Goal: Find specific fact: Find specific fact

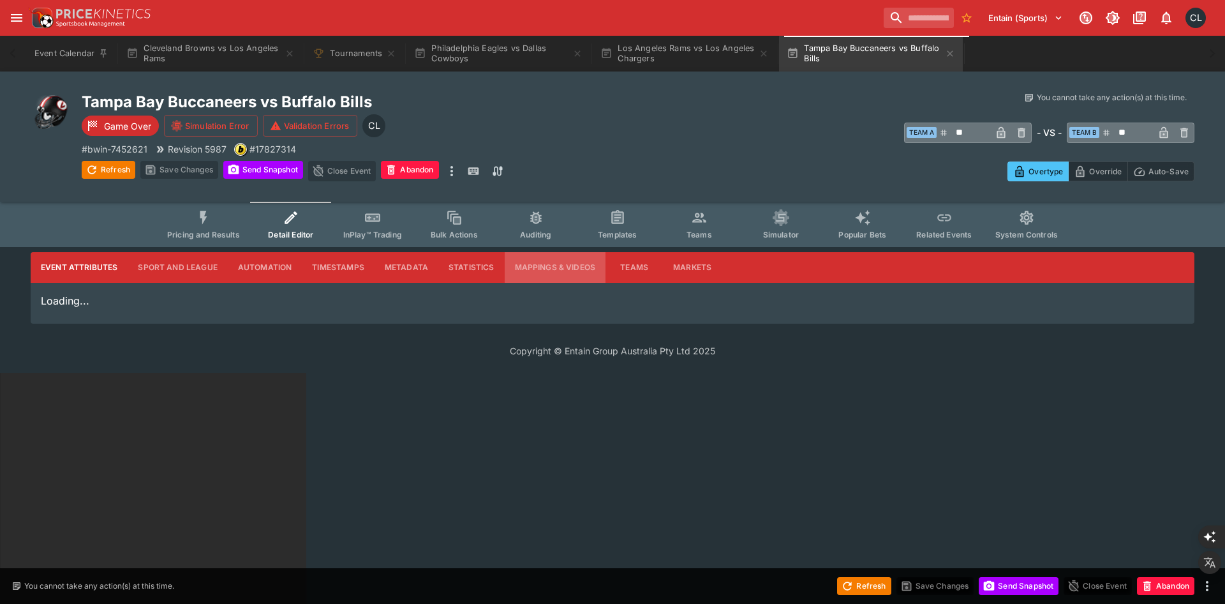
click at [547, 267] on button "Mappings & Videos" at bounding box center [555, 267] width 101 height 31
click at [513, 264] on button "Mappings & Videos" at bounding box center [555, 267] width 101 height 31
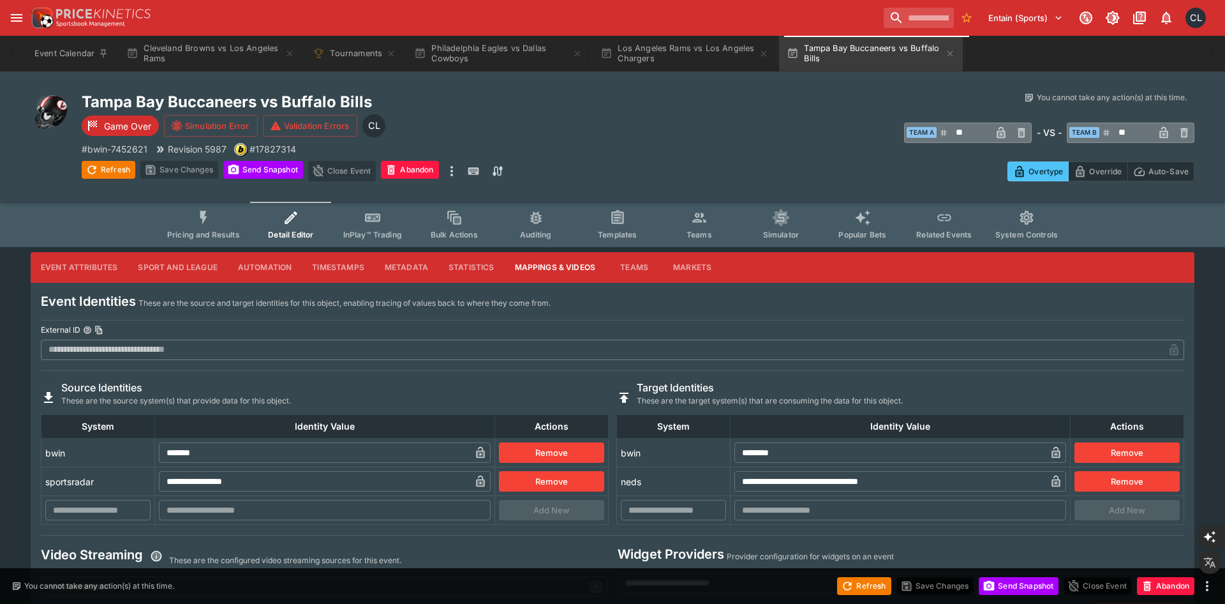
click at [304, 481] on input "**********" at bounding box center [314, 481] width 311 height 20
click at [135, 150] on p "# bwin-7452621" at bounding box center [115, 148] width 66 height 13
click at [939, 230] on span "Related Events" at bounding box center [944, 235] width 56 height 10
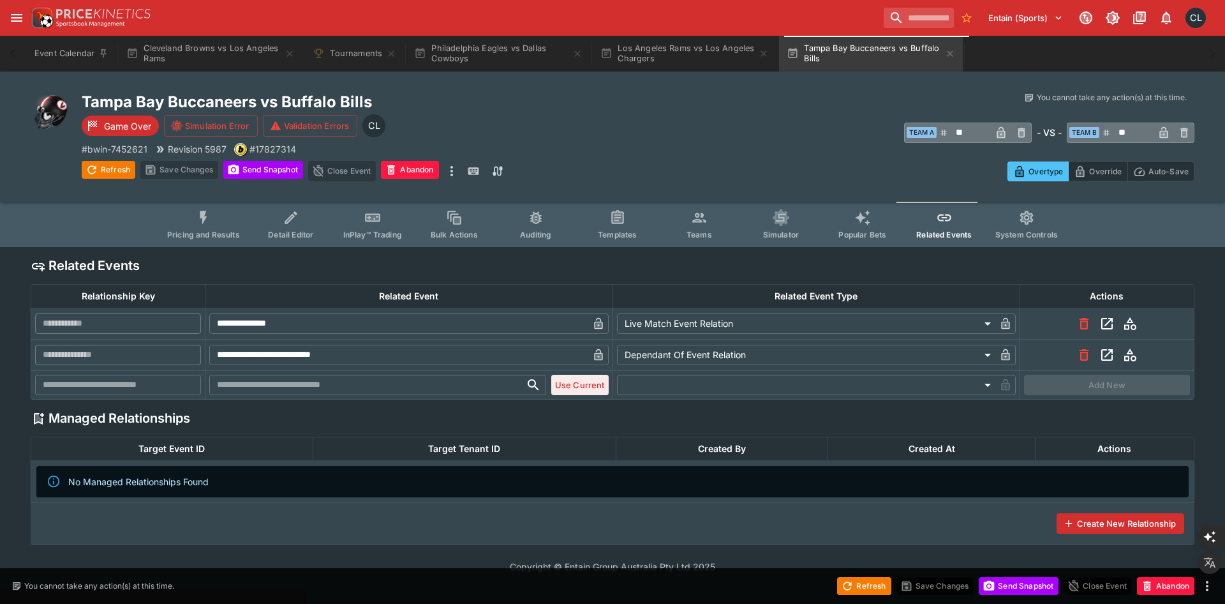
type input "**********"
click at [713, 233] on button "Teams" at bounding box center [699, 224] width 82 height 45
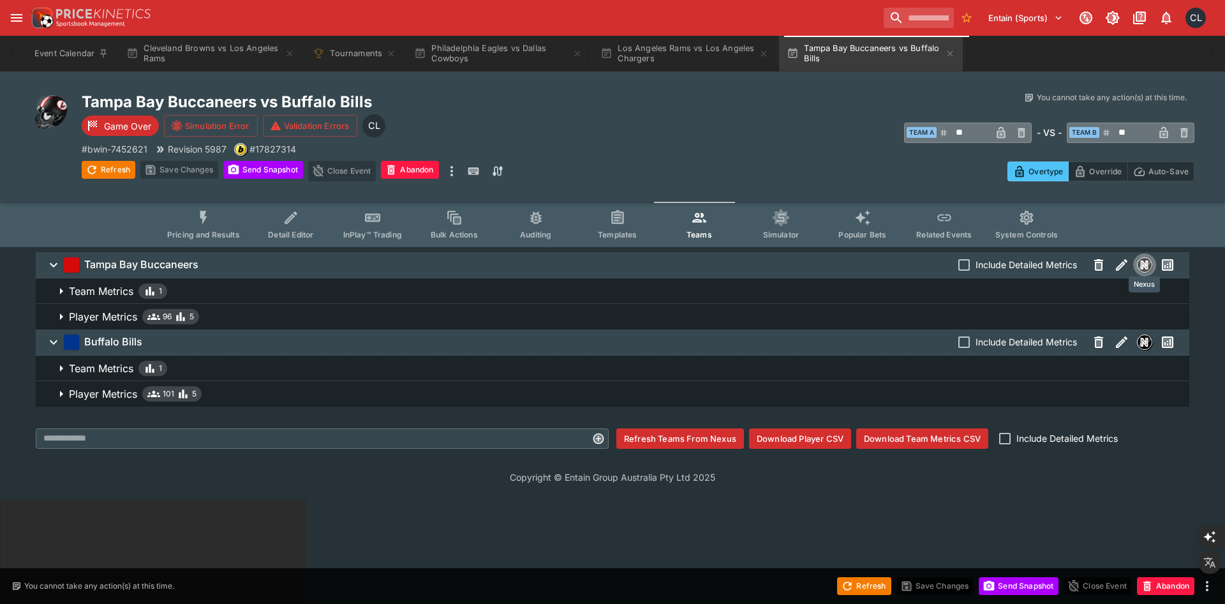
click at [1140, 267] on img "Nexus" at bounding box center [1145, 265] width 14 height 14
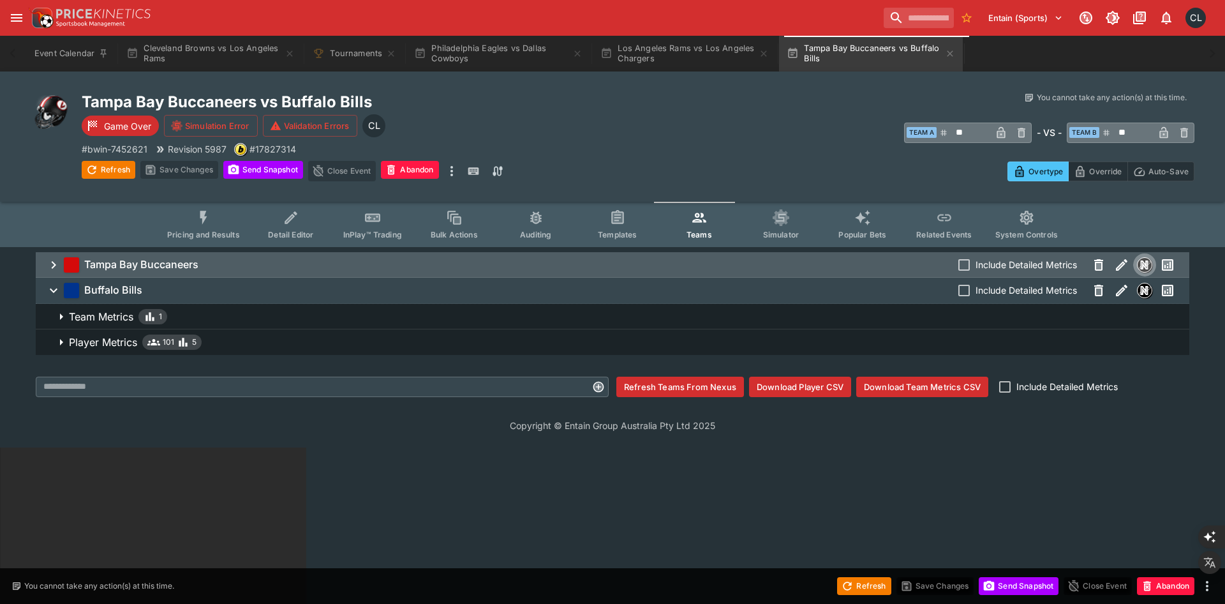
click at [1121, 263] on icon "button" at bounding box center [1121, 264] width 11 height 11
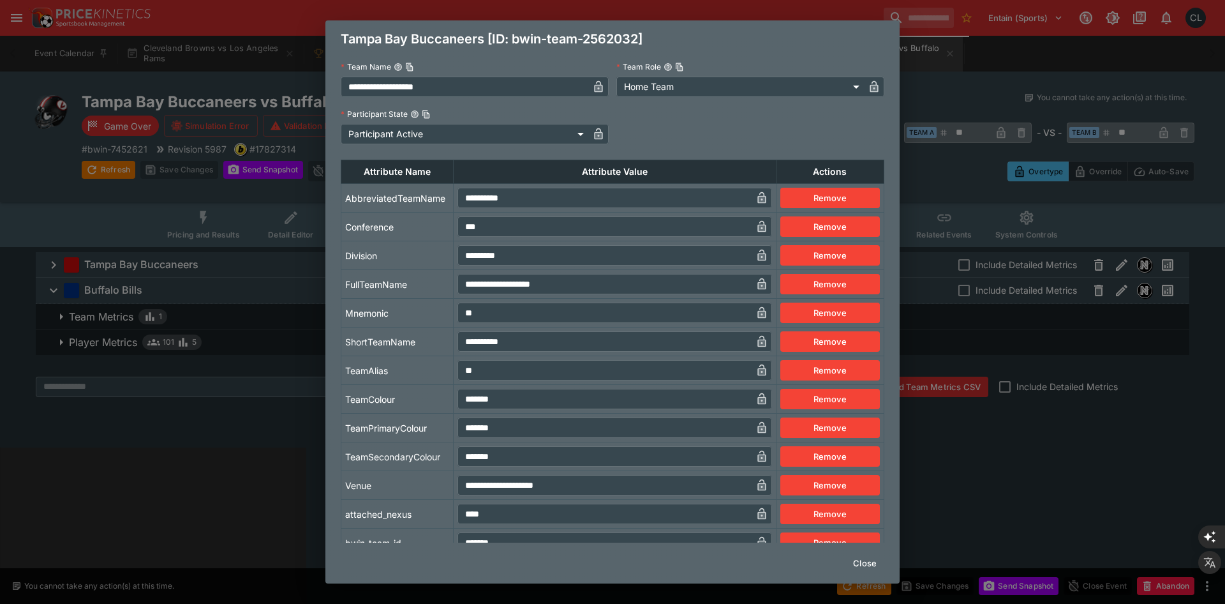
click at [528, 42] on div "Tampa Bay Buccaneers [ID: bwin-team-2562032]" at bounding box center [612, 38] width 574 height 37
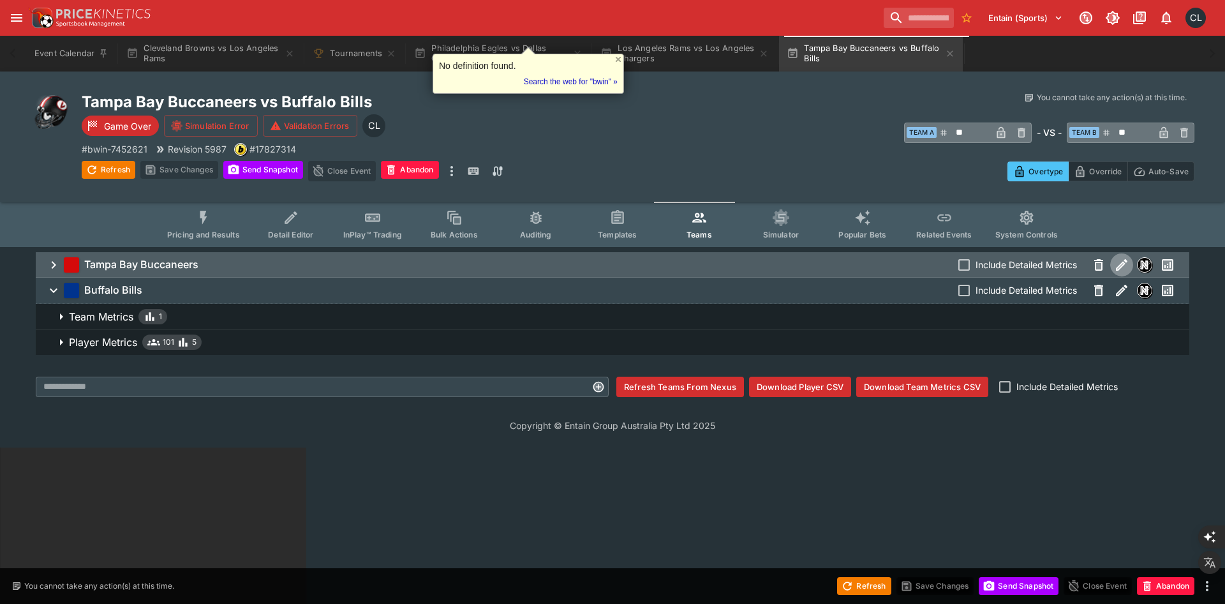
click at [1118, 267] on icon "button" at bounding box center [1120, 266] width 6 height 6
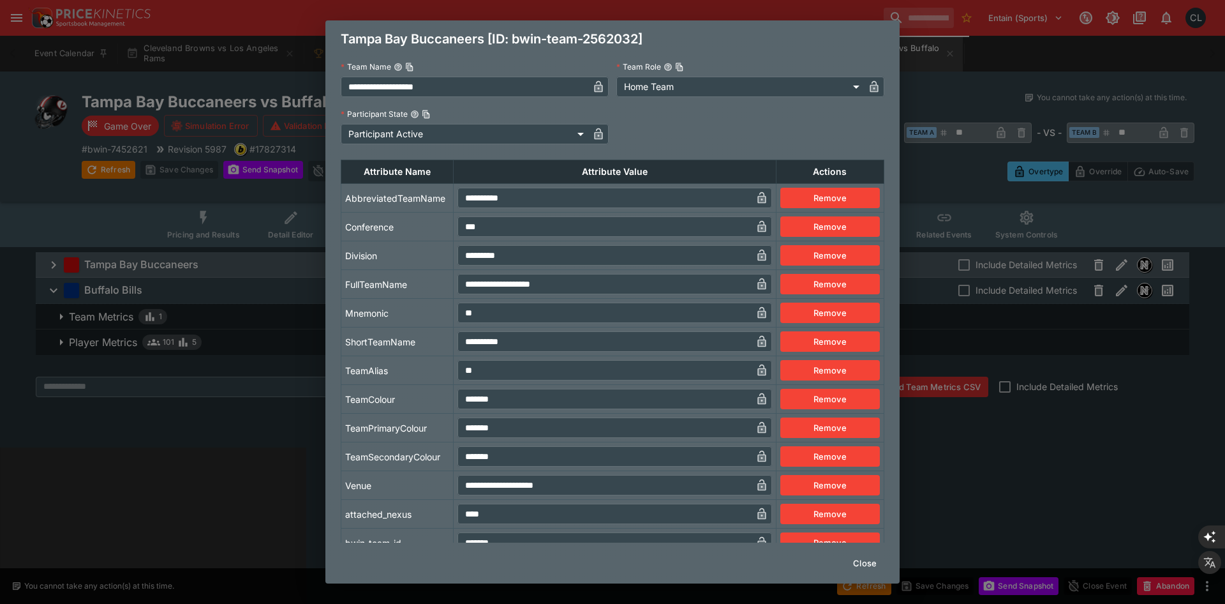
click at [525, 35] on div "Tampa Bay Buccaneers [ID: bwin-team-2562032]" at bounding box center [612, 38] width 574 height 37
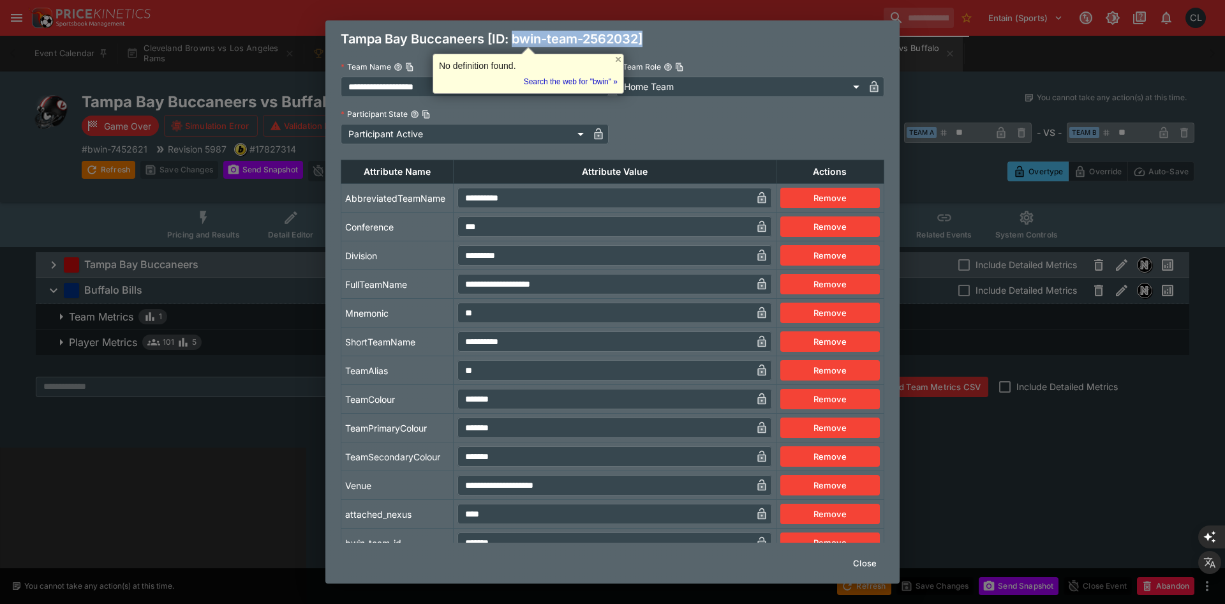
click at [639, 41] on div "Tampa Bay Buccaneers [ID: bwin-team-2562032]" at bounding box center [612, 38] width 574 height 37
copy div "bwin-team-2562032]"
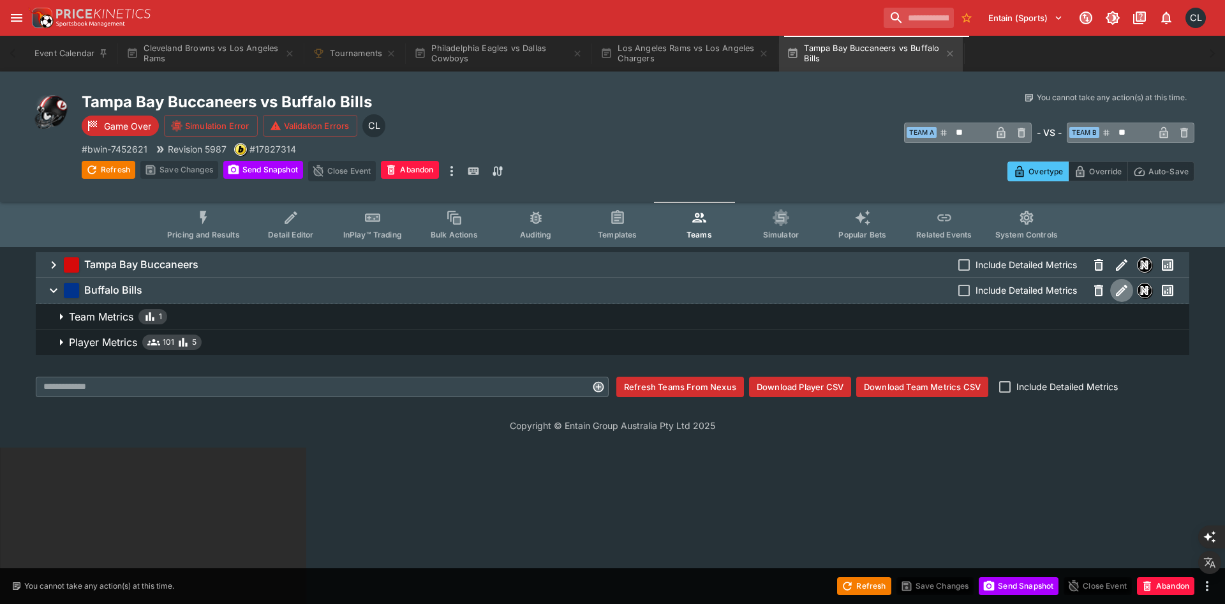
click at [1119, 294] on icon "button" at bounding box center [1121, 290] width 11 height 11
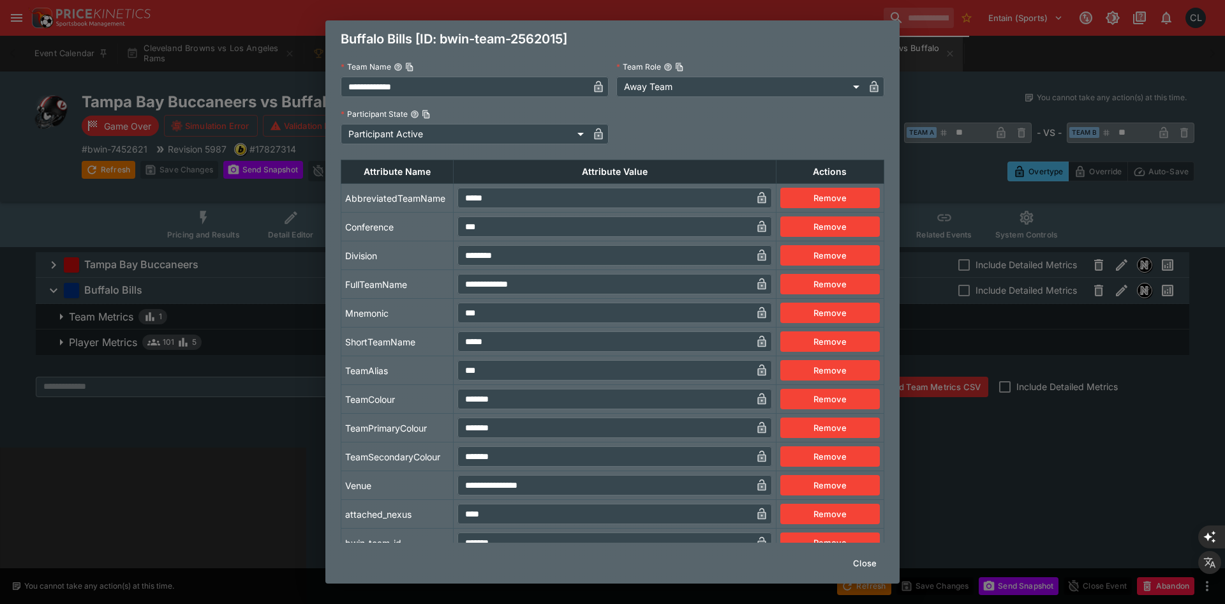
click at [456, 41] on div "Buffalo Bills [ID: bwin-team-2562015]" at bounding box center [612, 38] width 574 height 37
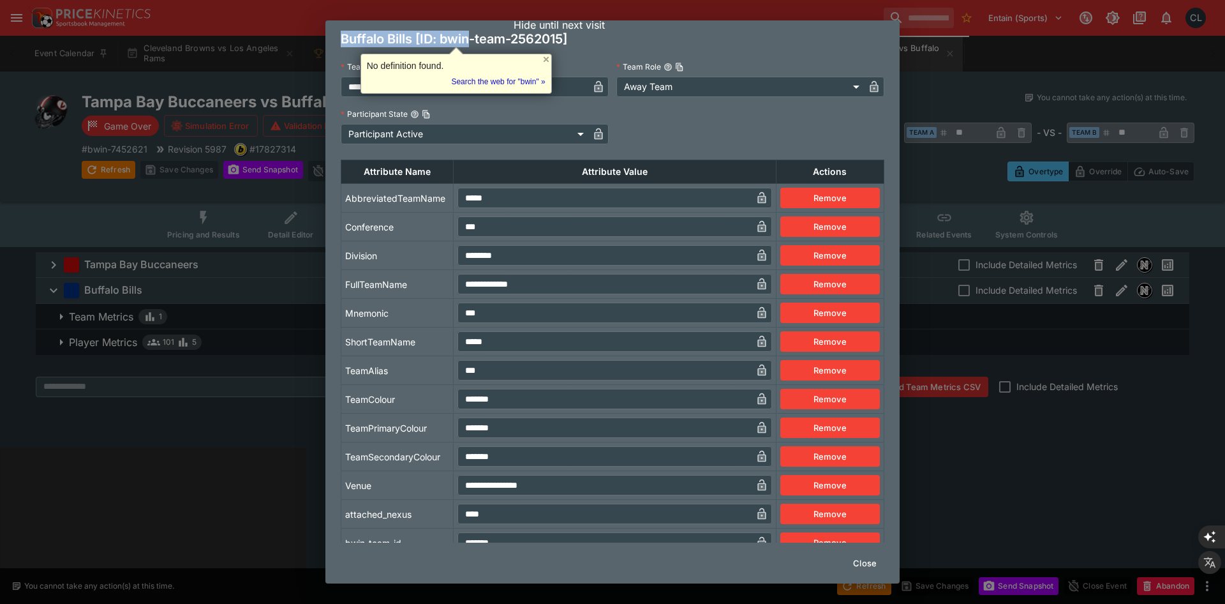
click at [565, 36] on div "Hide until next visit" at bounding box center [559, 25] width 91 height 36
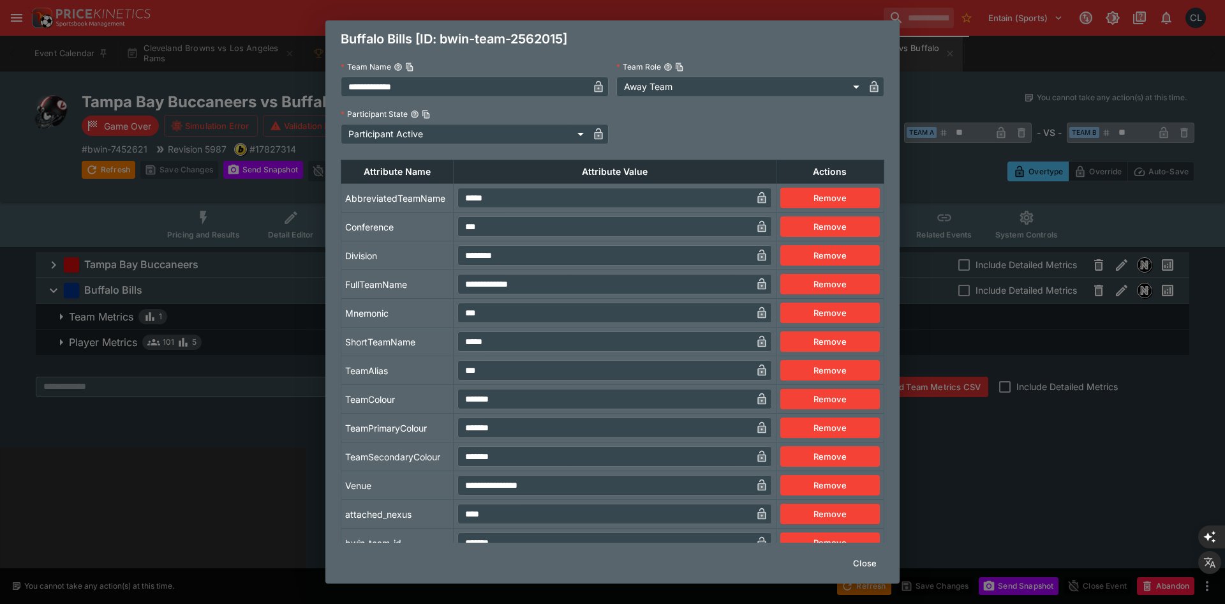
click at [611, 43] on div "Buffalo Bills [ID: bwin-team-2562015]" at bounding box center [612, 38] width 574 height 37
click at [574, 40] on div "Buffalo Bills [ID: bwin-team-2562015]" at bounding box center [612, 38] width 574 height 37
click at [560, 40] on div "Buffalo Bills [ID: bwin-team-2562015]" at bounding box center [612, 38] width 574 height 37
copy div "bwin-team-2562015"
drag, startPoint x: 567, startPoint y: 38, endPoint x: 443, endPoint y: 38, distance: 123.8
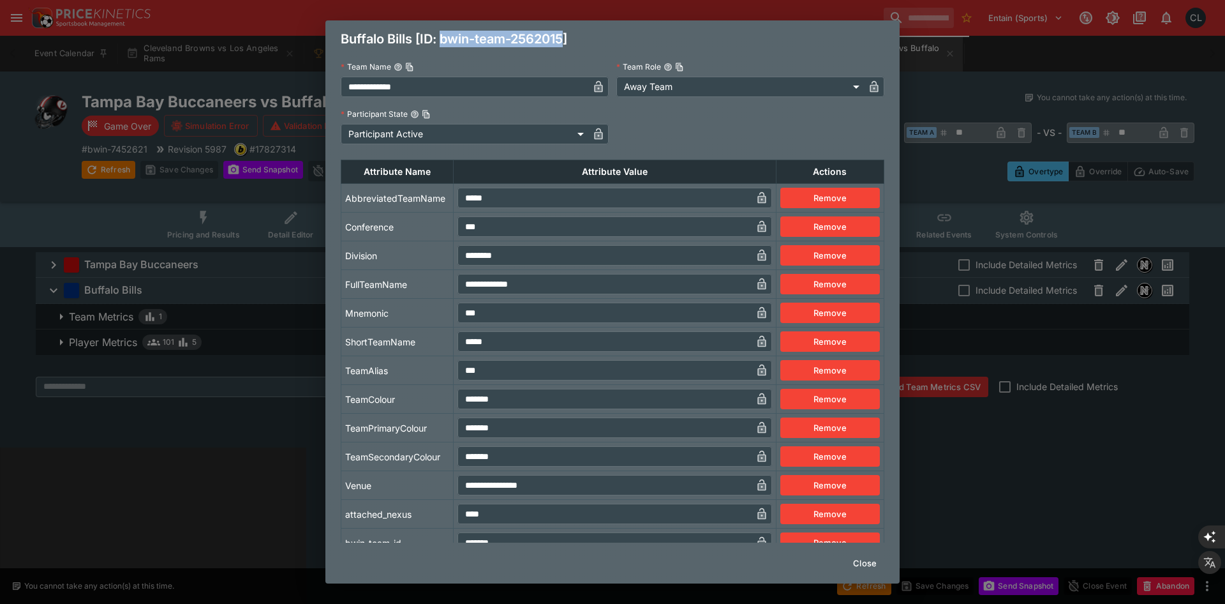
click at [443, 38] on div "Buffalo Bills [ID: bwin-team-2562015]" at bounding box center [612, 38] width 574 height 37
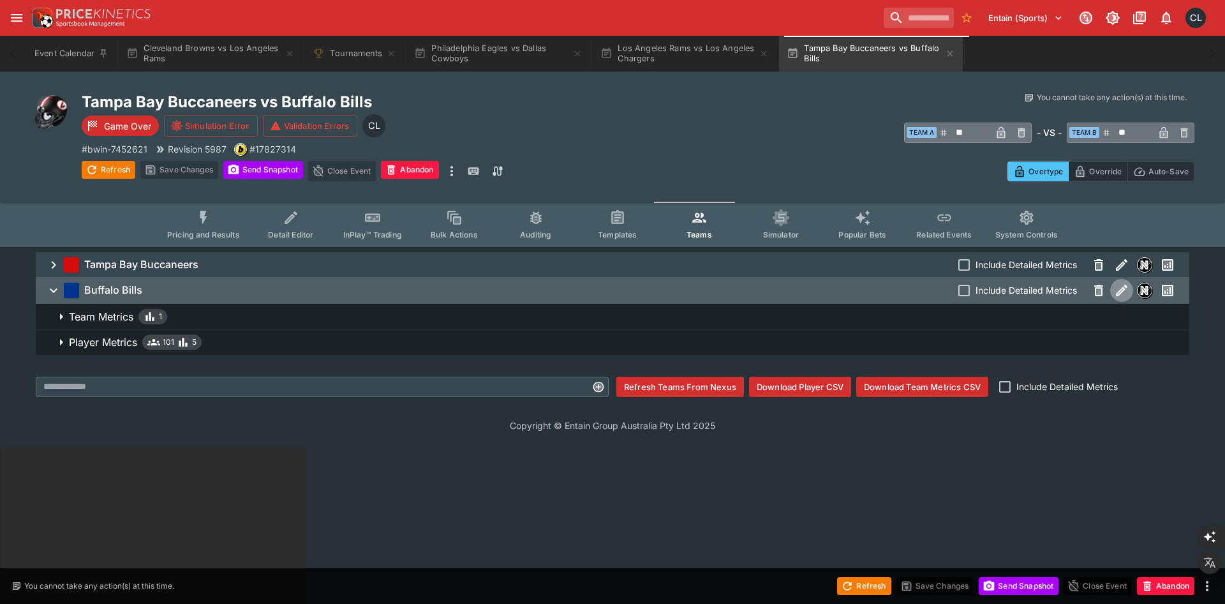
click at [603, 500] on html "**********" at bounding box center [612, 525] width 1225 height 1051
